Goal: Transaction & Acquisition: Purchase product/service

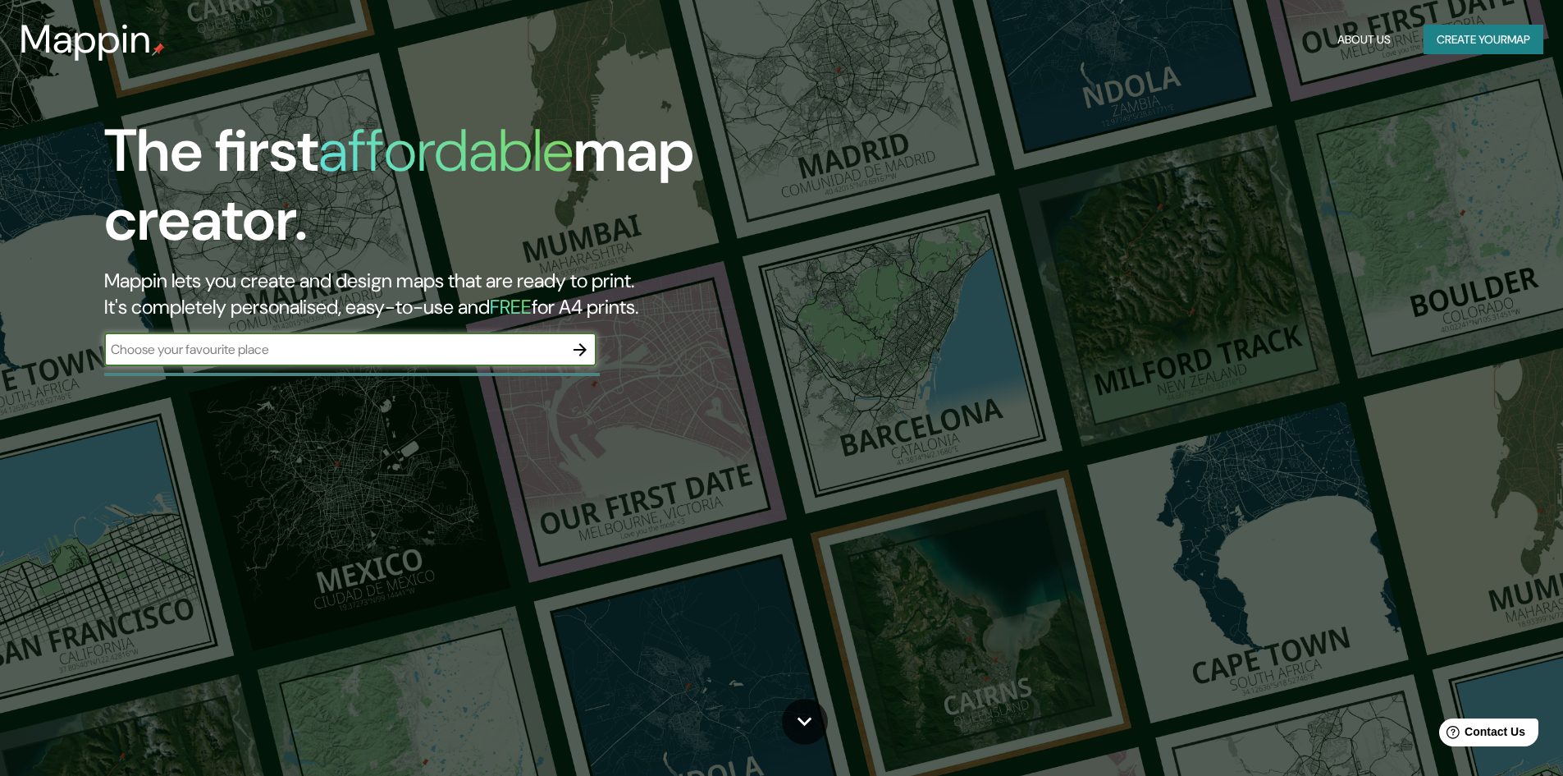
click at [1479, 57] on div "Mappin About Us Create your map" at bounding box center [781, 39] width 1563 height 53
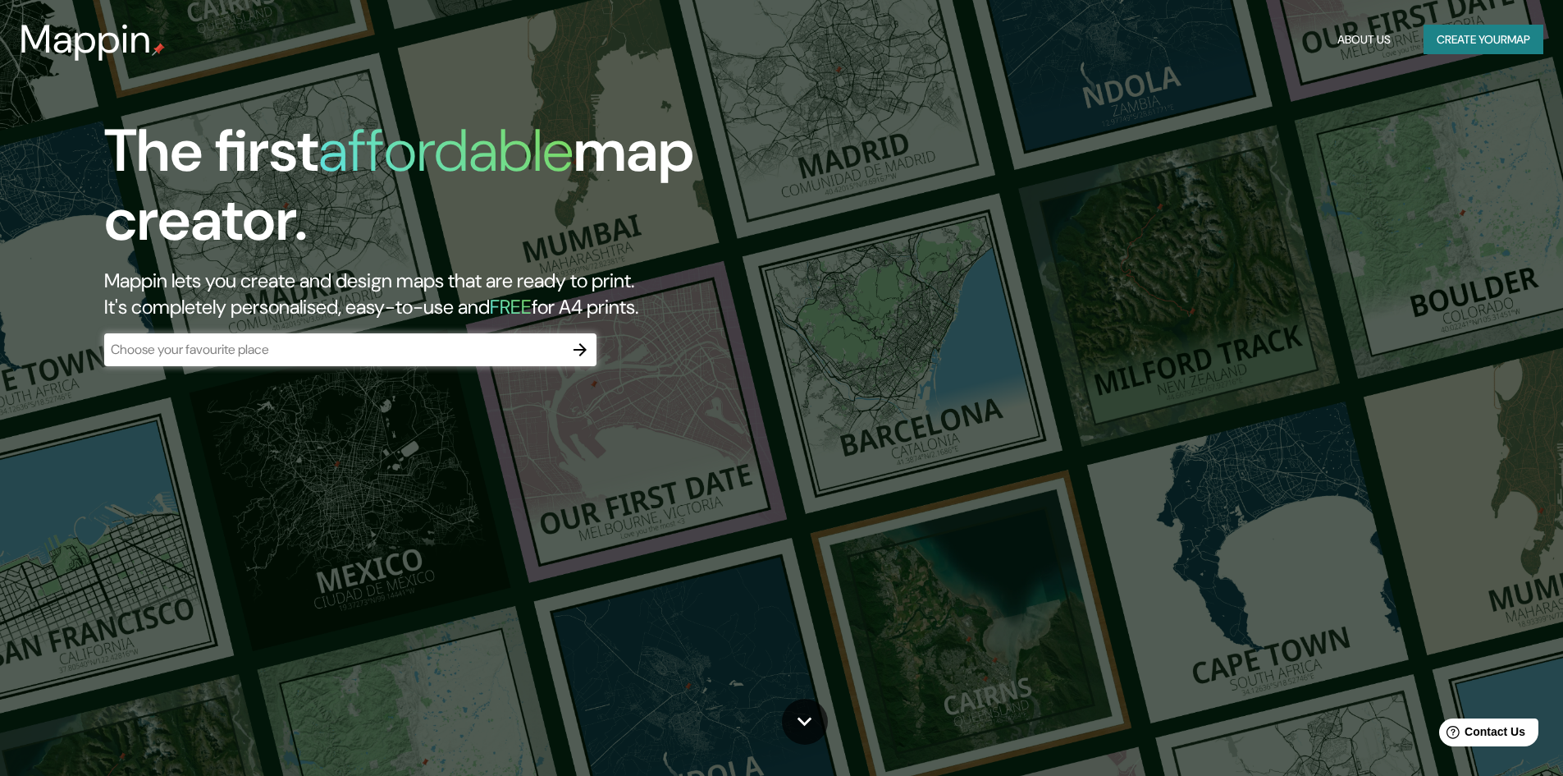
click at [1479, 48] on button "Create your map" at bounding box center [1484, 40] width 120 height 30
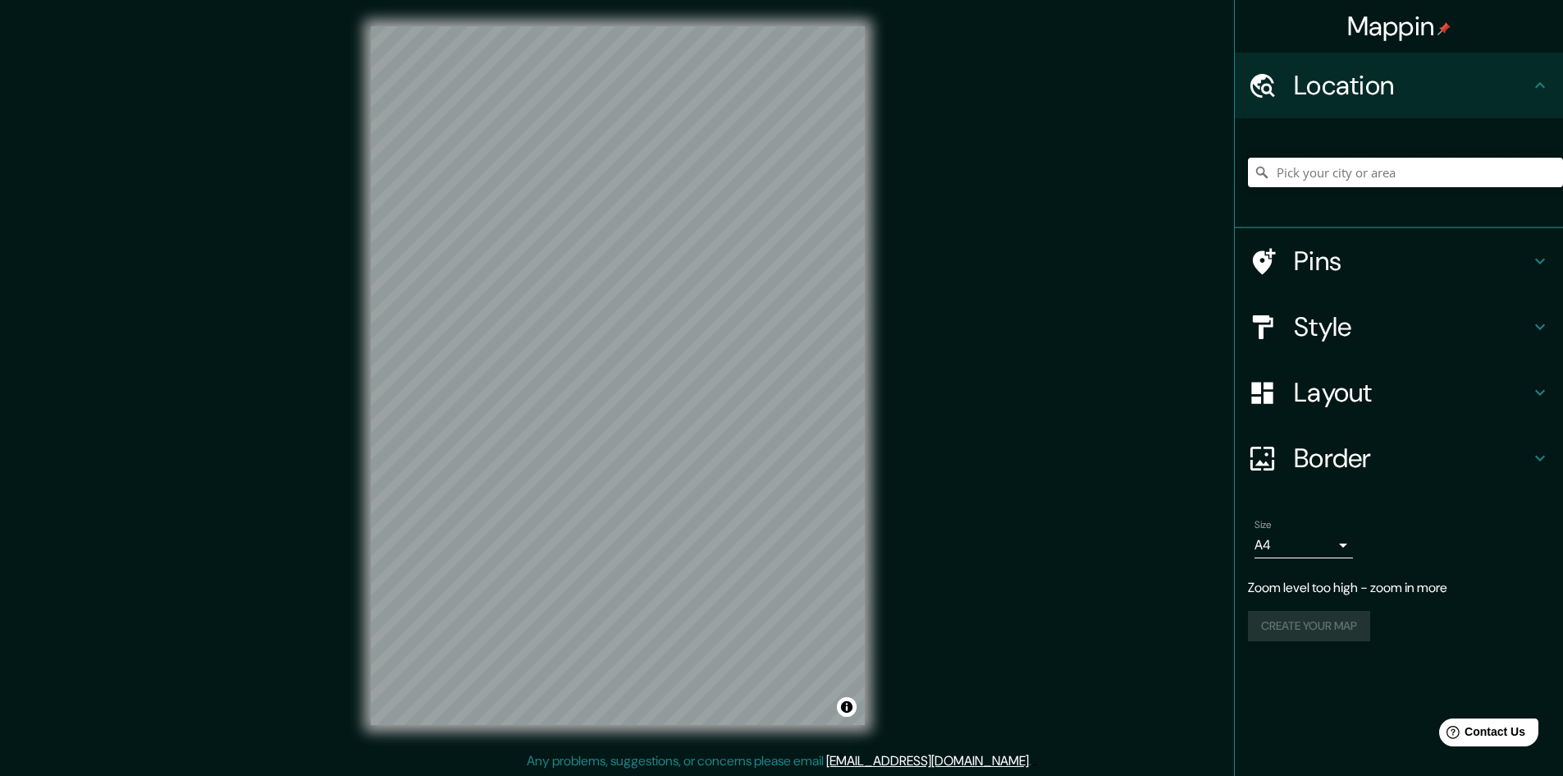
click at [1355, 161] on input "Pick your city or area" at bounding box center [1405, 173] width 315 height 30
type input "[GEOGRAPHIC_DATA]"
click at [1295, 332] on h4 "Style" at bounding box center [1412, 326] width 236 height 33
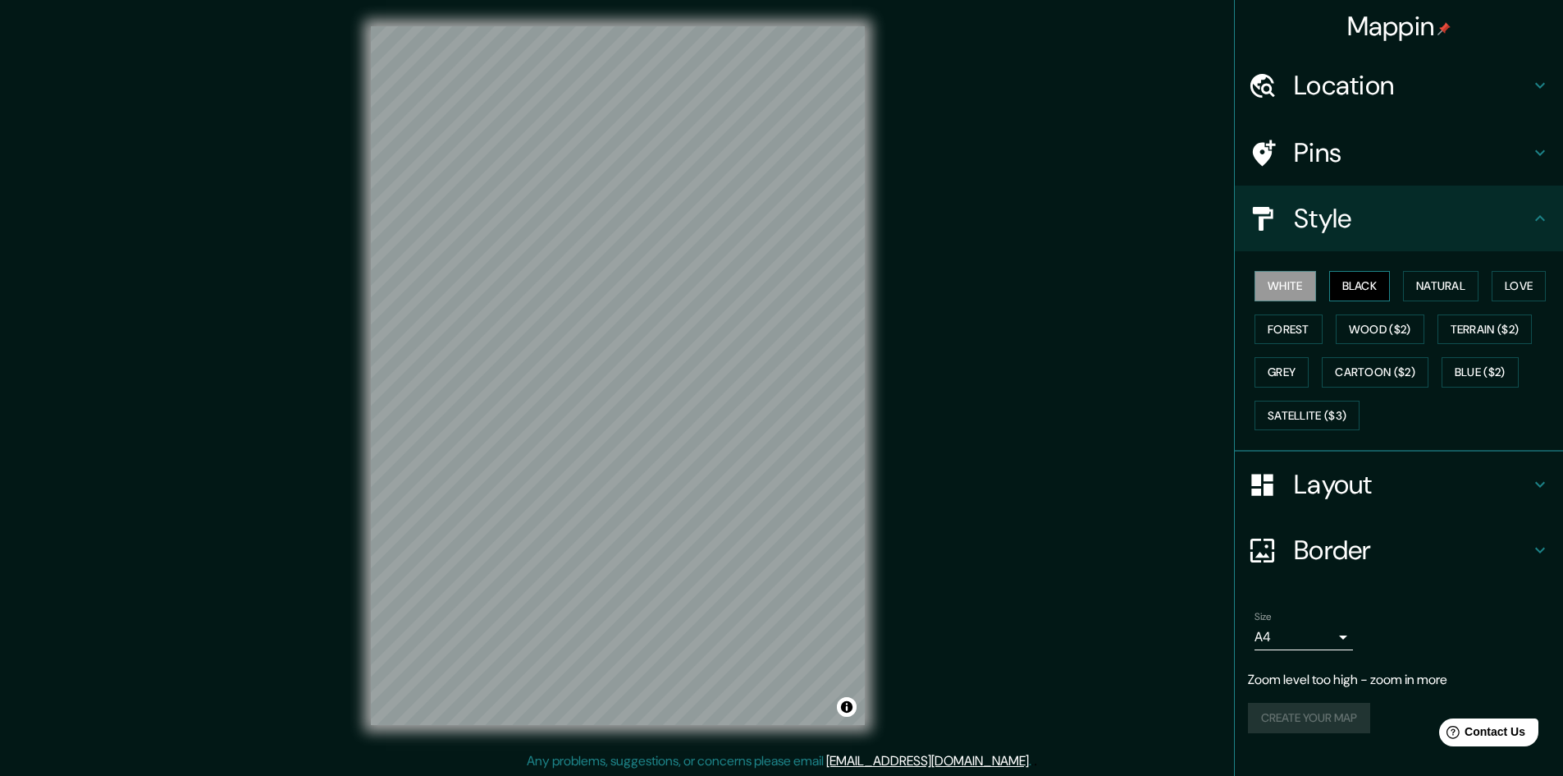
click at [1372, 287] on button "Black" at bounding box center [1360, 286] width 62 height 30
click at [1431, 291] on button "Natural" at bounding box center [1440, 286] width 75 height 30
click at [1522, 290] on button "Love" at bounding box center [1519, 286] width 54 height 30
click at [1435, 282] on button "Natural" at bounding box center [1440, 286] width 75 height 30
click at [1389, 285] on button "Black" at bounding box center [1360, 286] width 62 height 30
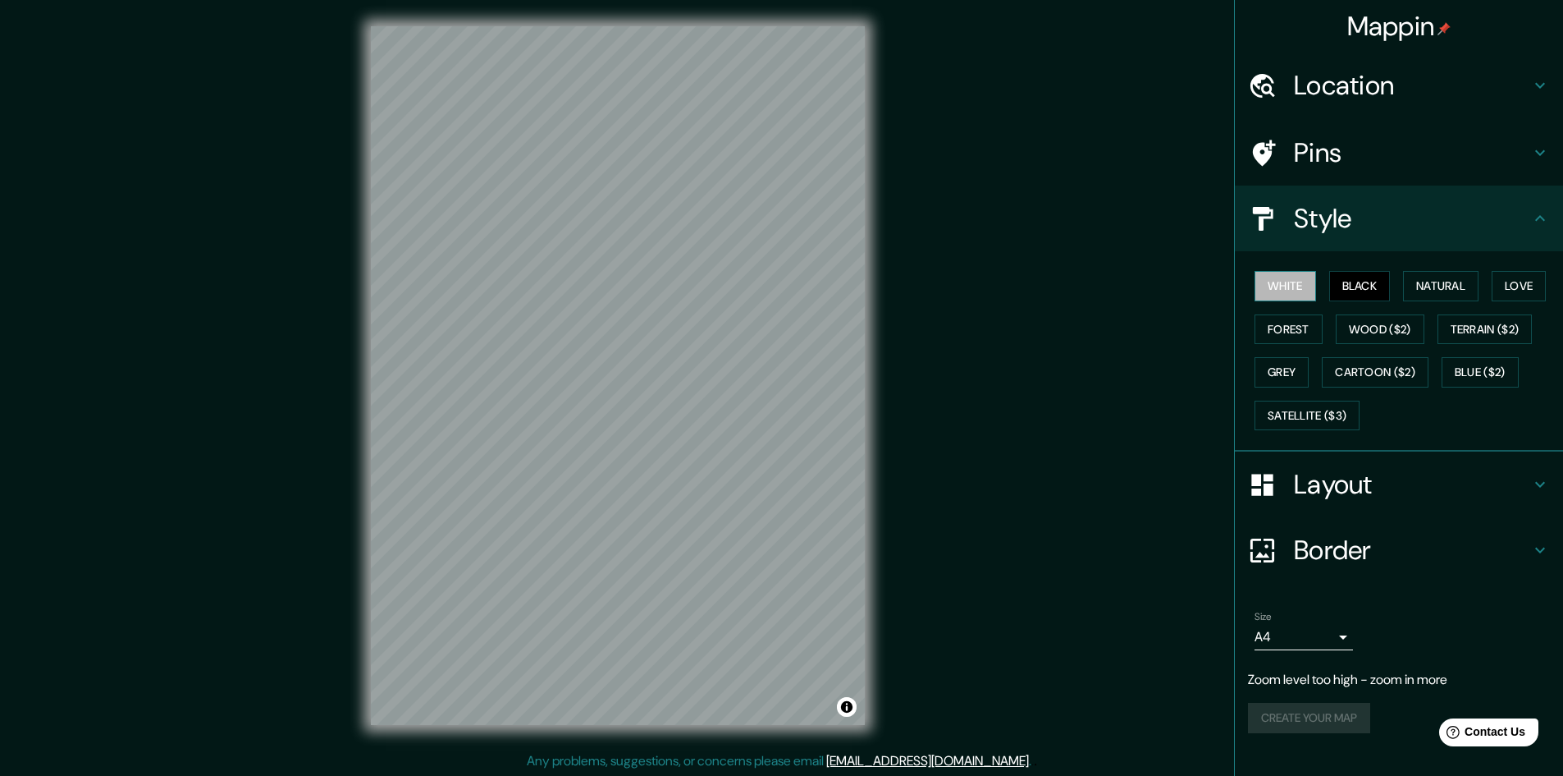
click at [1315, 275] on button "White" at bounding box center [1286, 286] width 62 height 30
click at [1428, 277] on button "Natural" at bounding box center [1440, 286] width 75 height 30
click at [1287, 373] on button "Grey" at bounding box center [1282, 372] width 54 height 30
click at [1489, 371] on button "Blue ($2)" at bounding box center [1480, 372] width 77 height 30
click at [1442, 300] on button "Natural" at bounding box center [1440, 286] width 75 height 30
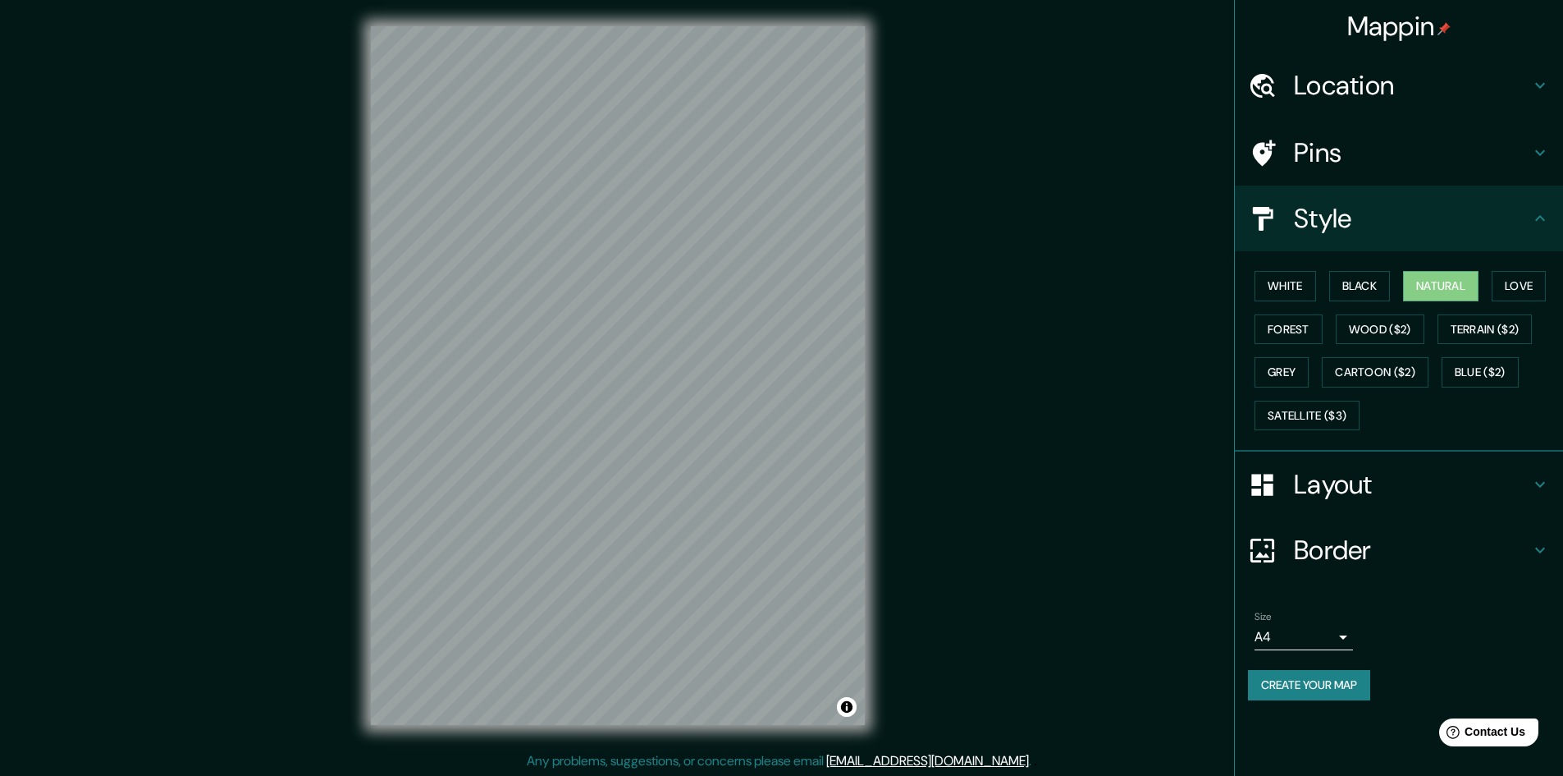
click at [1319, 373] on div "White Black Natural Love Forest Wood ($2) Terrain ($2) Grey Cartoon ($2) Blue (…" at bounding box center [1405, 350] width 315 height 172
drag, startPoint x: 1291, startPoint y: 387, endPoint x: 1512, endPoint y: 296, distance: 239.3
click at [1294, 387] on button "Grey" at bounding box center [1282, 372] width 54 height 30
click at [1474, 286] on button "Natural" at bounding box center [1440, 286] width 75 height 30
